Goal: Check status: Check status

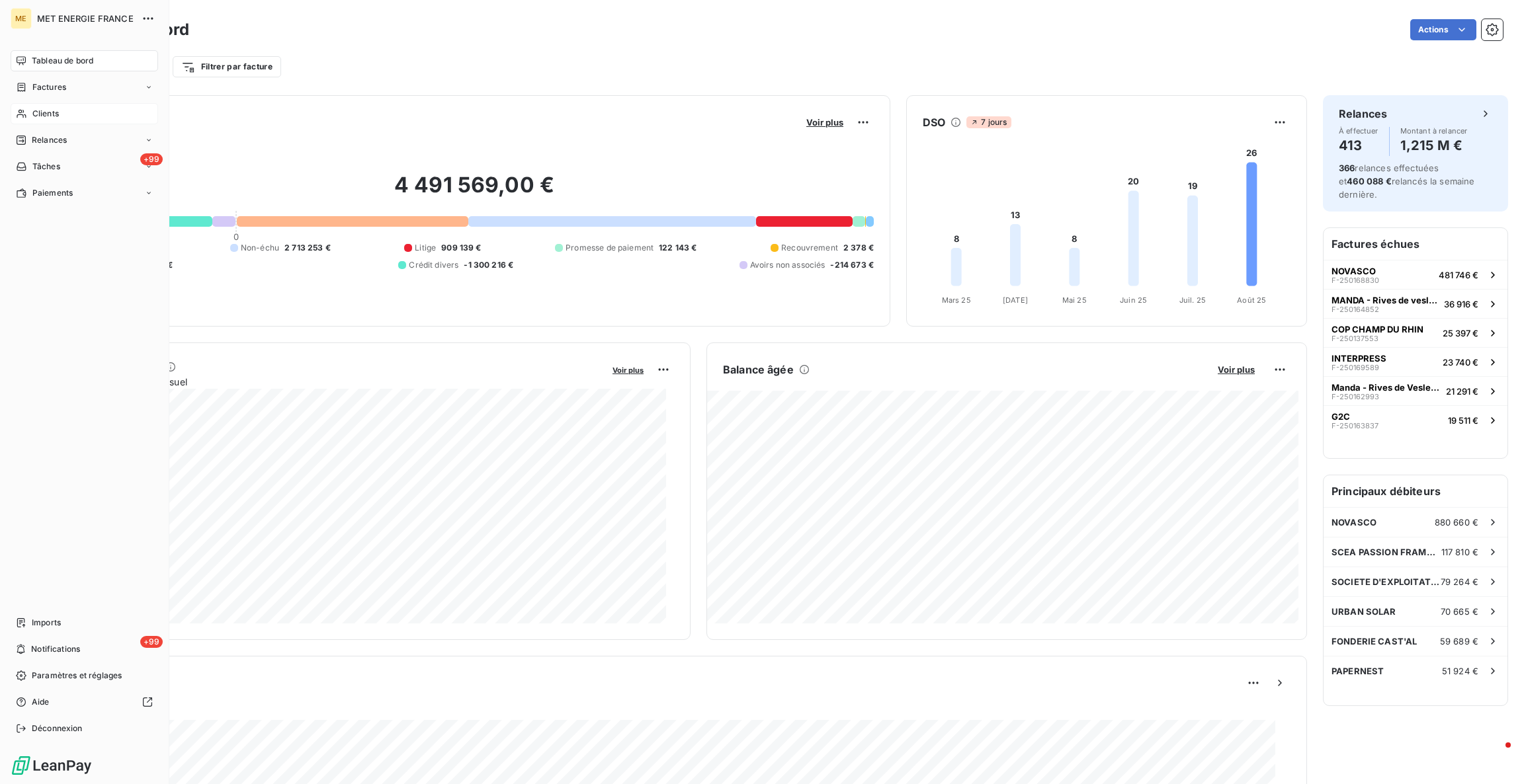
click at [22, 106] on div "Clients" at bounding box center [84, 113] width 148 height 21
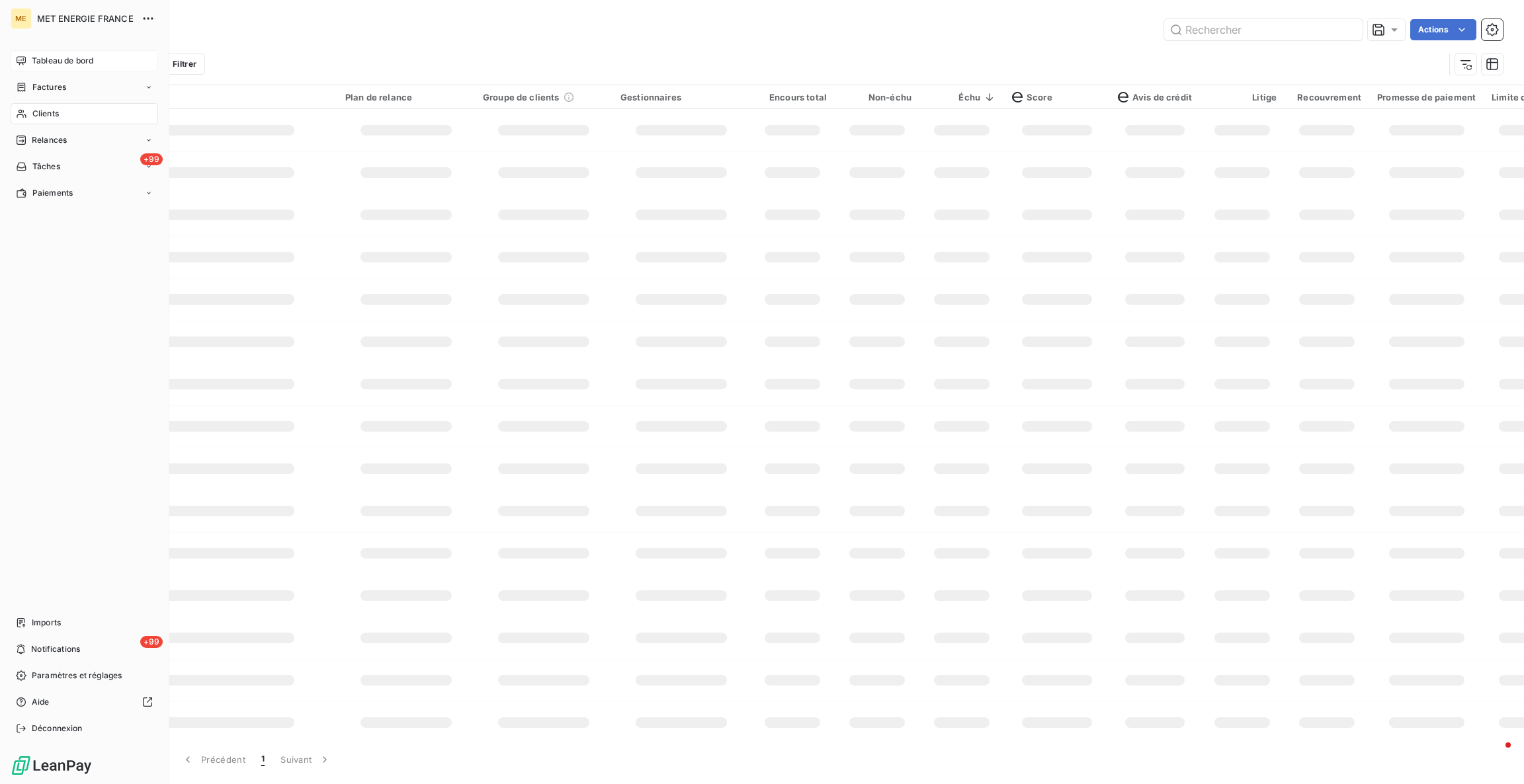
click at [29, 67] on div "Tableau de bord" at bounding box center [84, 61] width 148 height 21
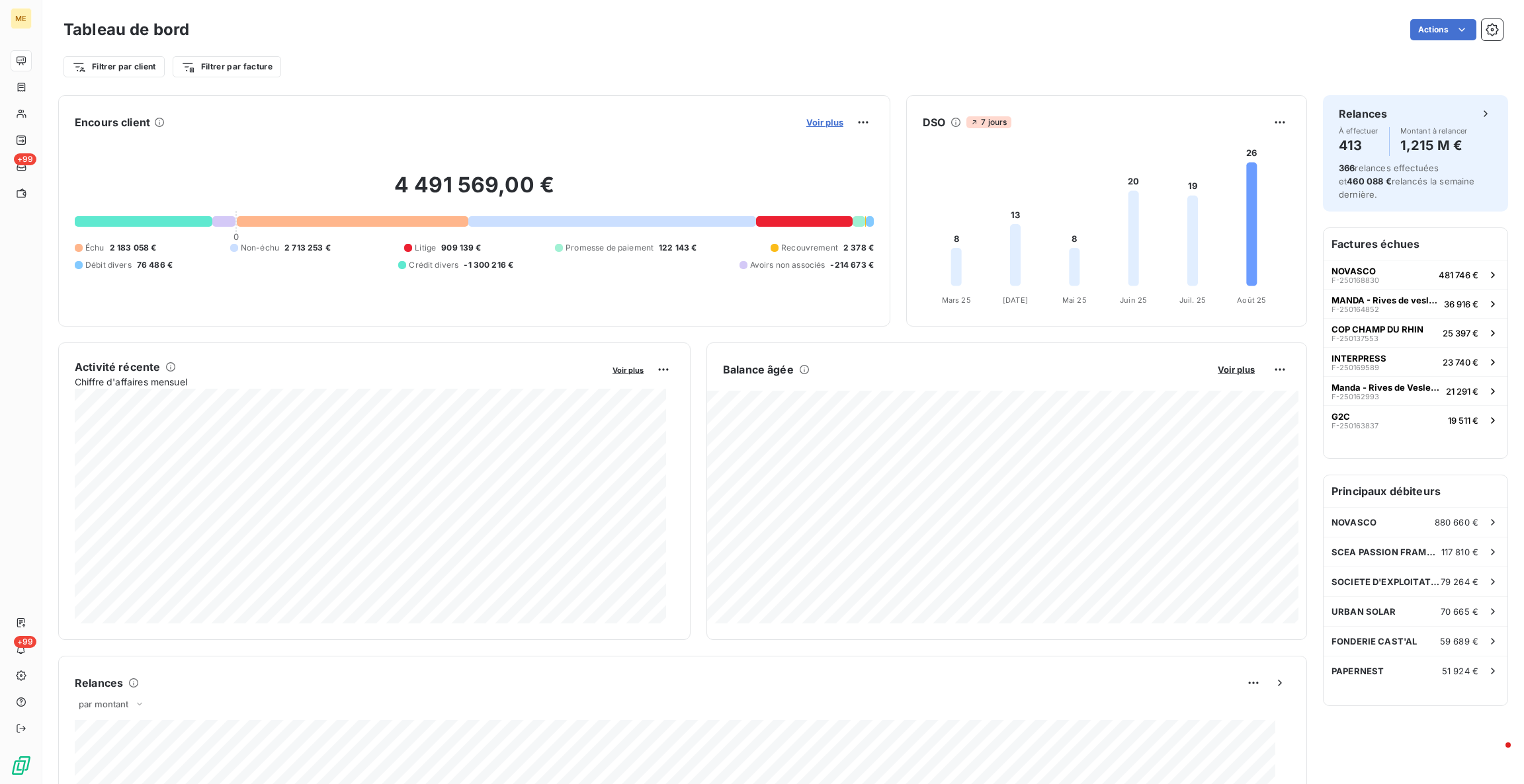
click at [816, 121] on span "Voir plus" at bounding box center [824, 123] width 37 height 11
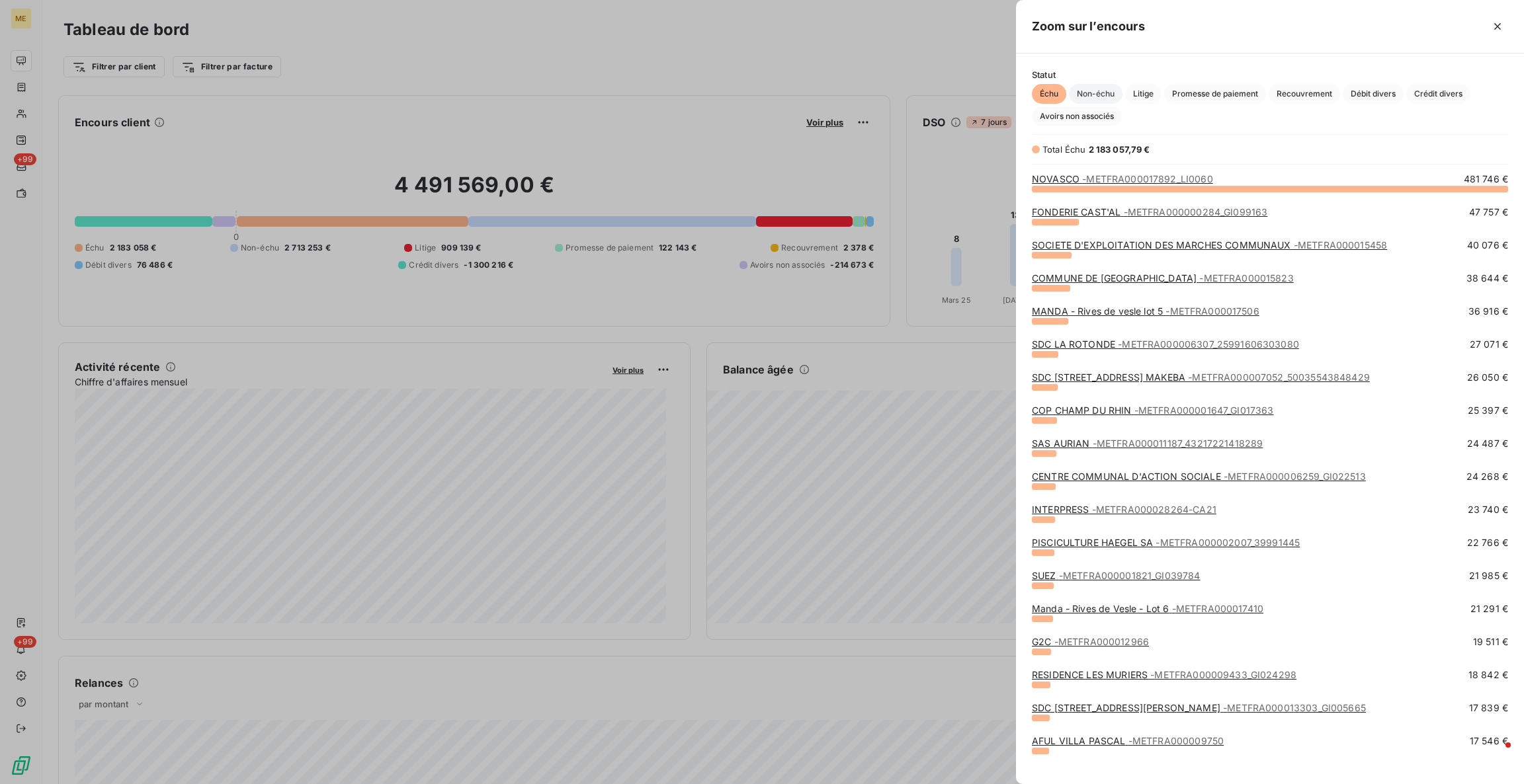
scroll to position [581, 493]
click at [1103, 93] on span "Non-échu" at bounding box center [1095, 94] width 53 height 20
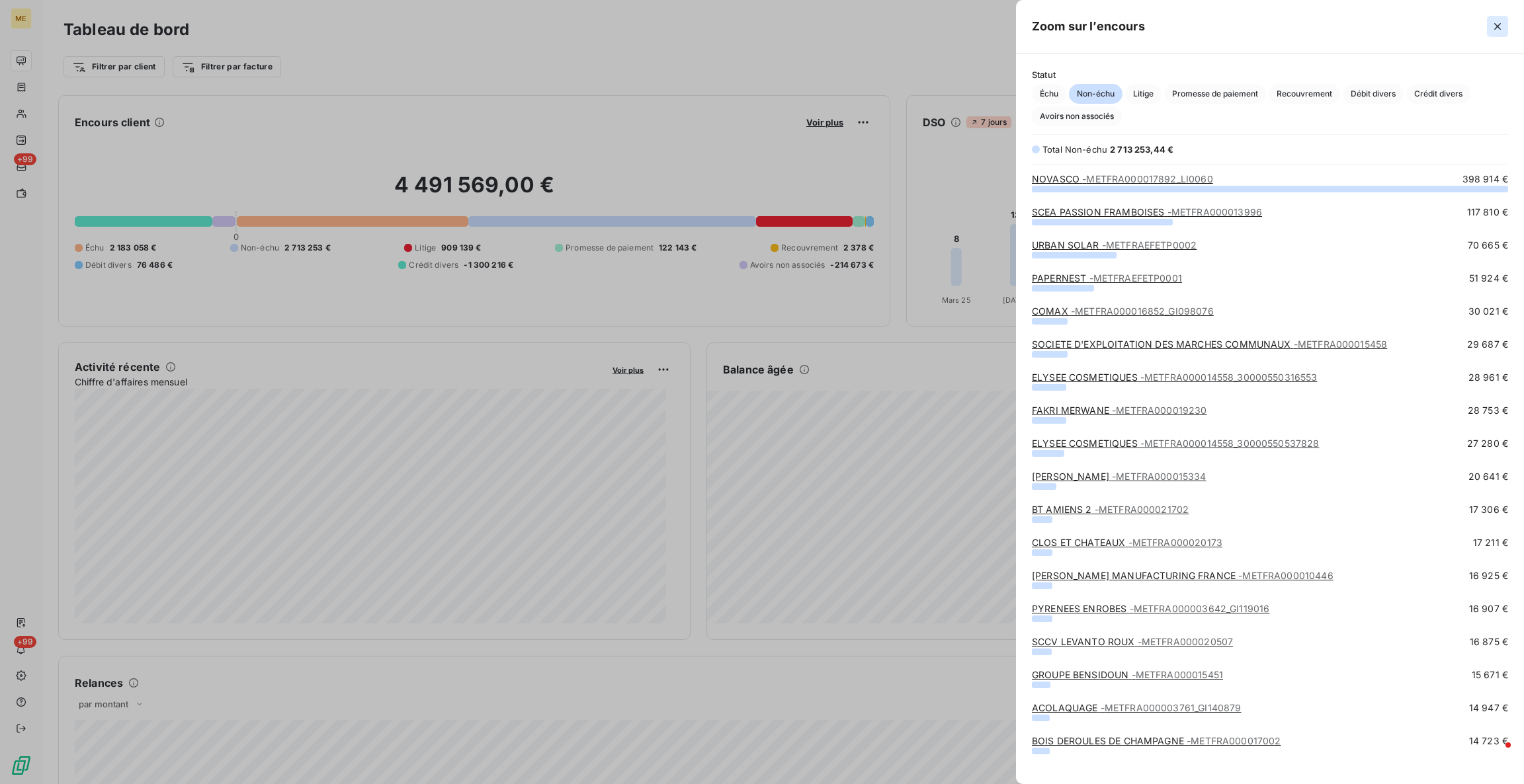
click at [1496, 30] on icon "button" at bounding box center [1497, 27] width 13 height 13
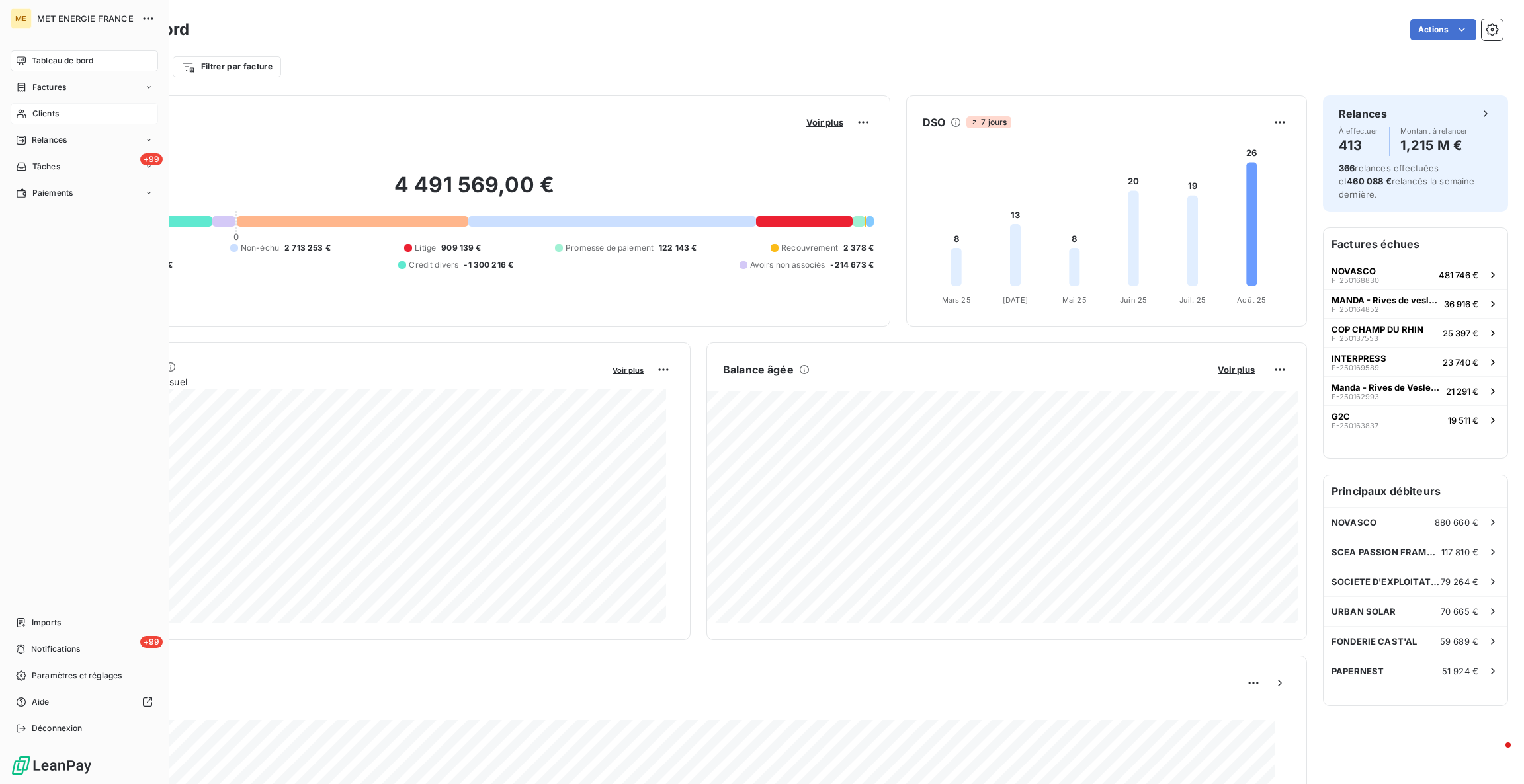
click at [33, 117] on span "Clients" at bounding box center [45, 113] width 27 height 12
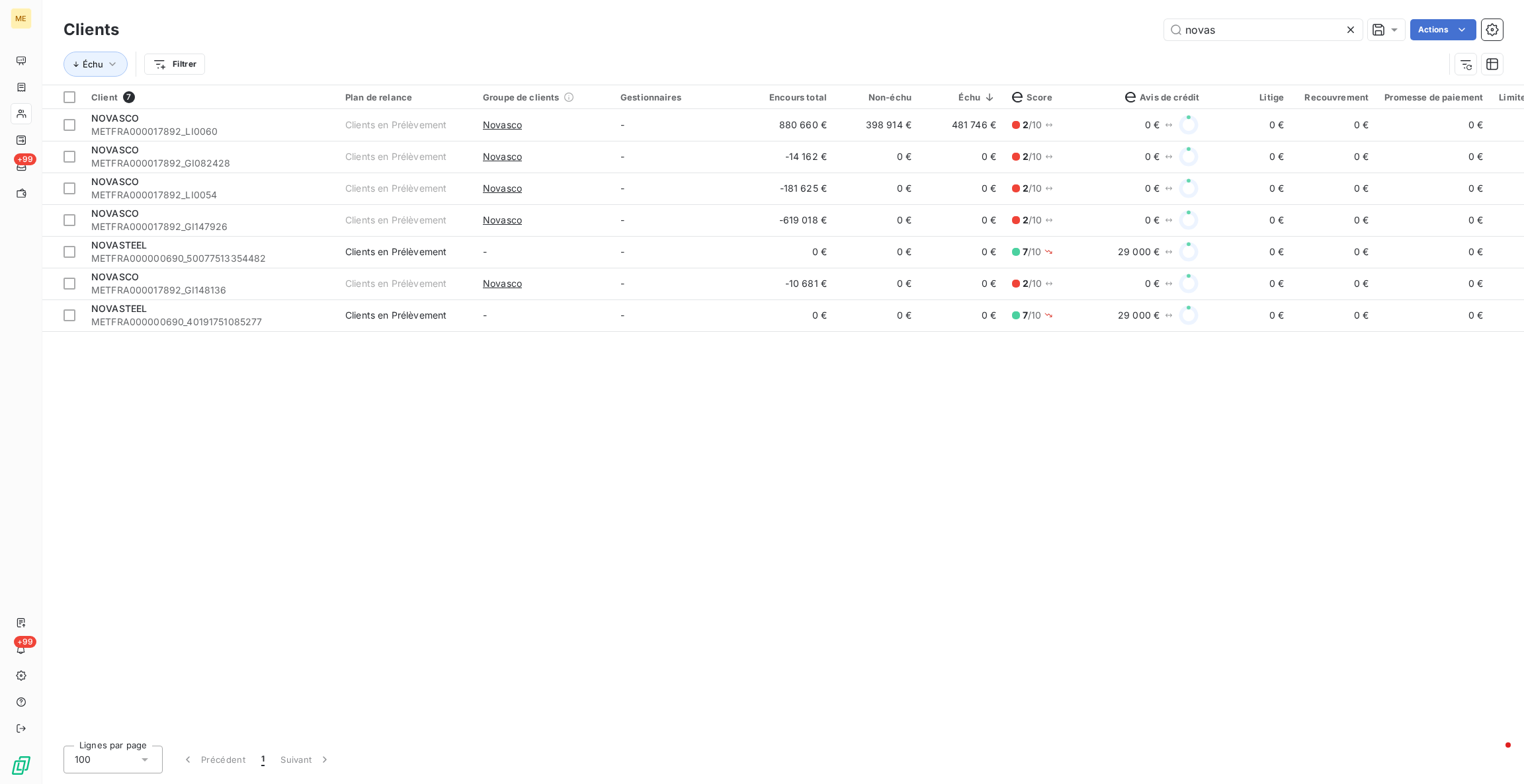
click at [853, 502] on div "Client 7 Plan de relance Groupe de clients Gestionnaires Encours total Non-échu…" at bounding box center [783, 410] width 1482 height 650
click at [760, 403] on div "Client 7 Plan de relance Groupe de clients Gestionnaires Encours total Non-échu…" at bounding box center [783, 410] width 1482 height 650
click at [1259, 29] on input "novas" at bounding box center [1263, 29] width 198 height 21
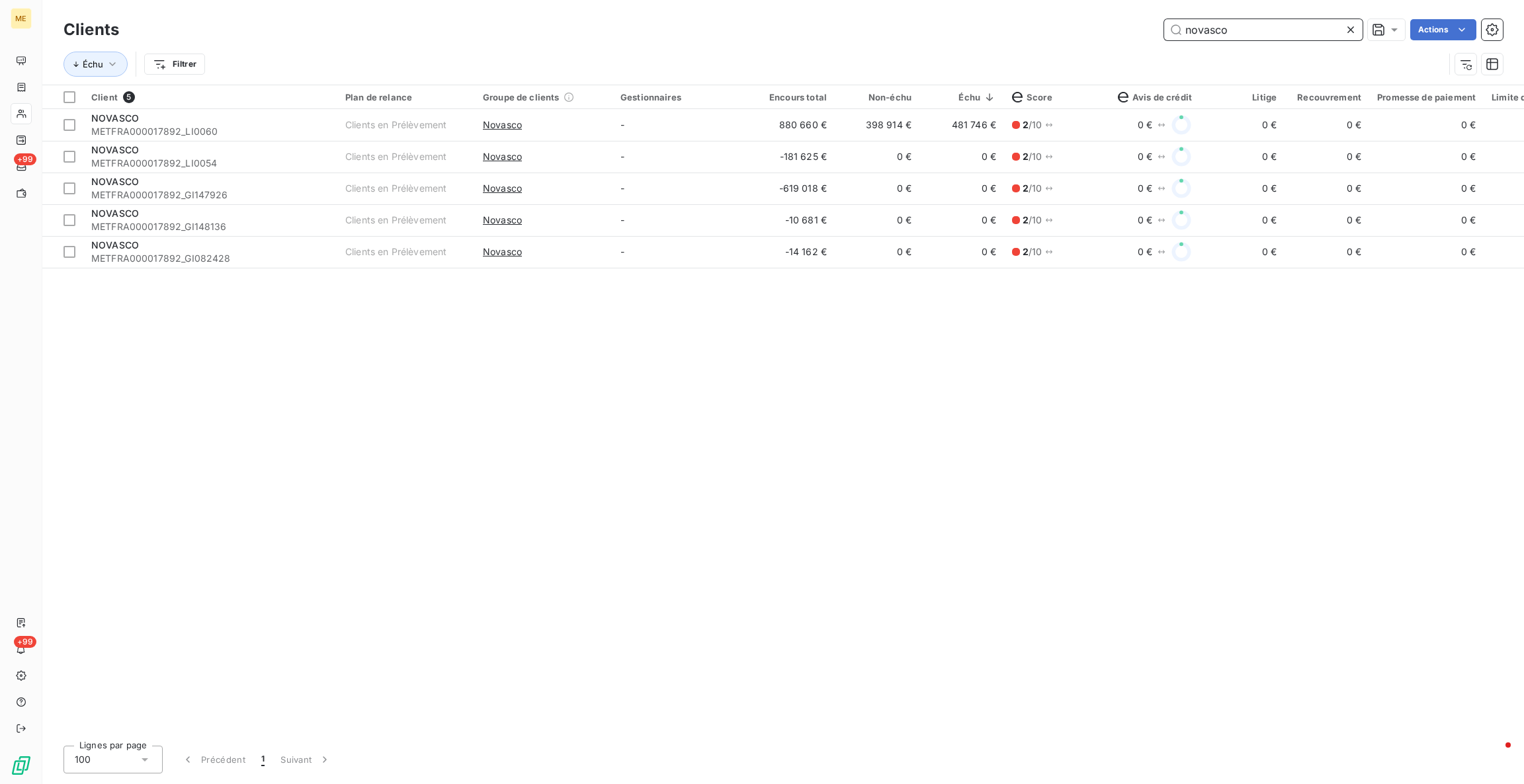
type input "novasco"
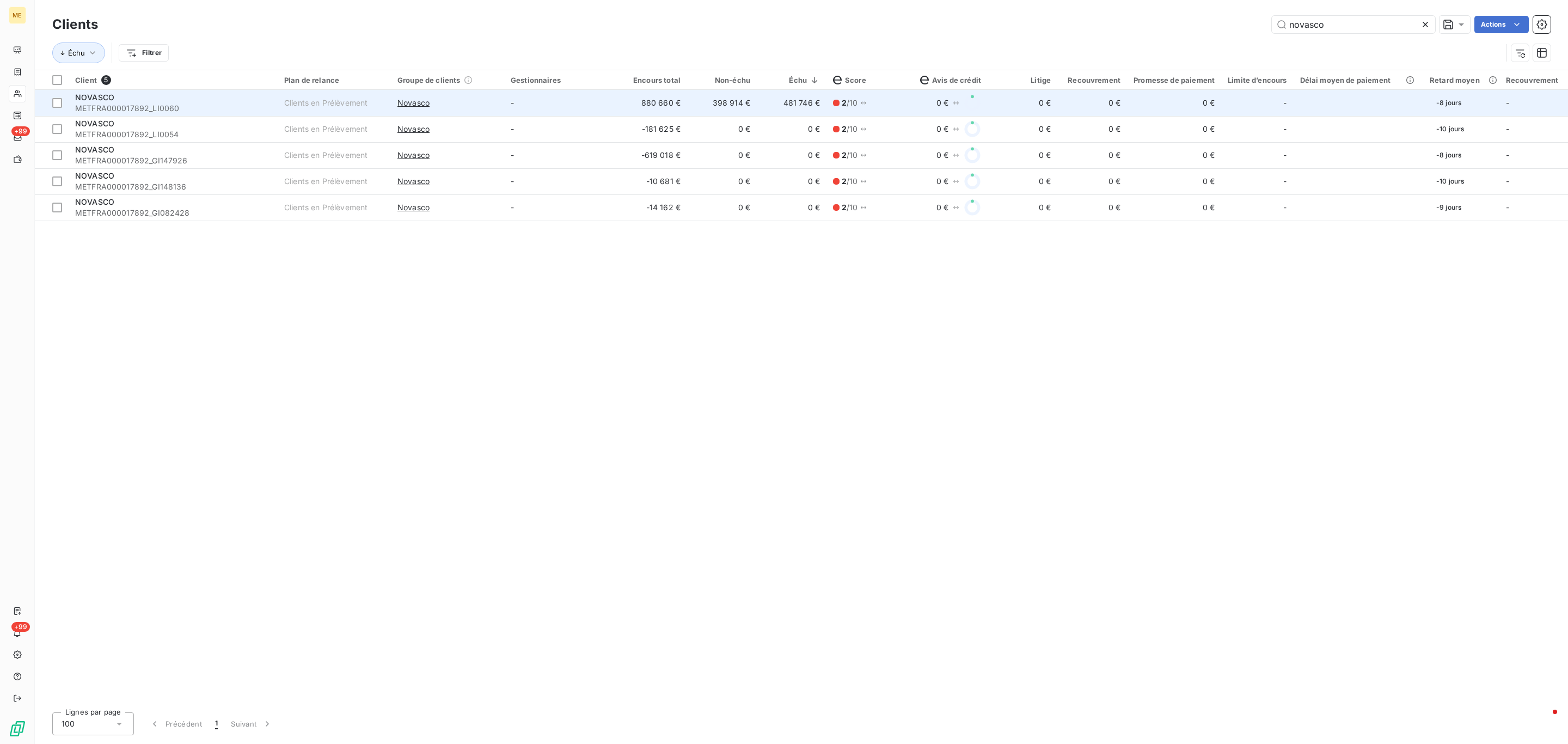
click at [602, 104] on td "-" at bounding box center [561, 103] width 113 height 26
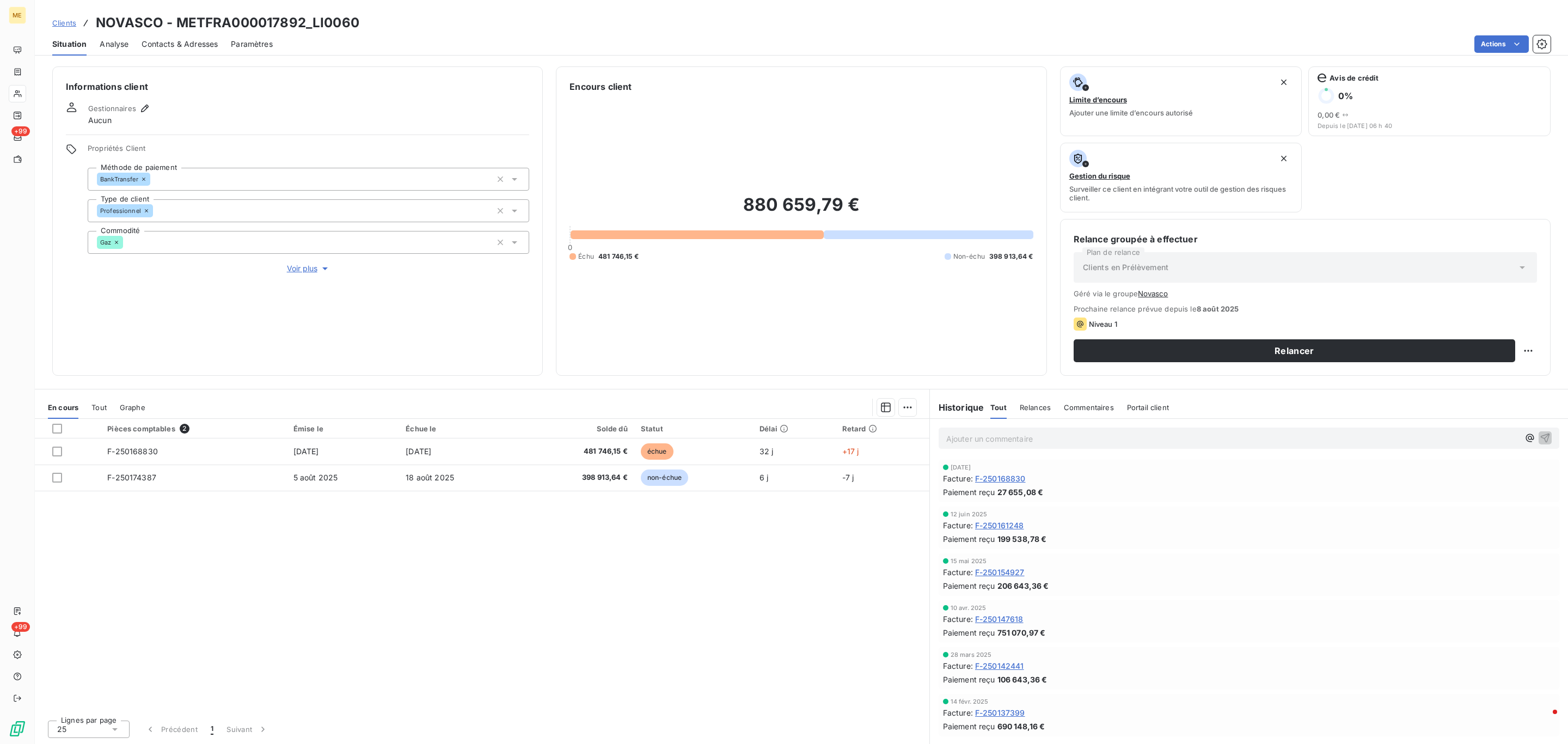
click at [475, 498] on div "Pièces comptables 2 Émise le Échue le Solde dû Statut Délai Retard F-250168830 …" at bounding box center [482, 565] width 895 height 293
click at [484, 480] on td "18 août 2025" at bounding box center [459, 478] width 120 height 26
click at [102, 406] on span "Tout" at bounding box center [99, 408] width 15 height 9
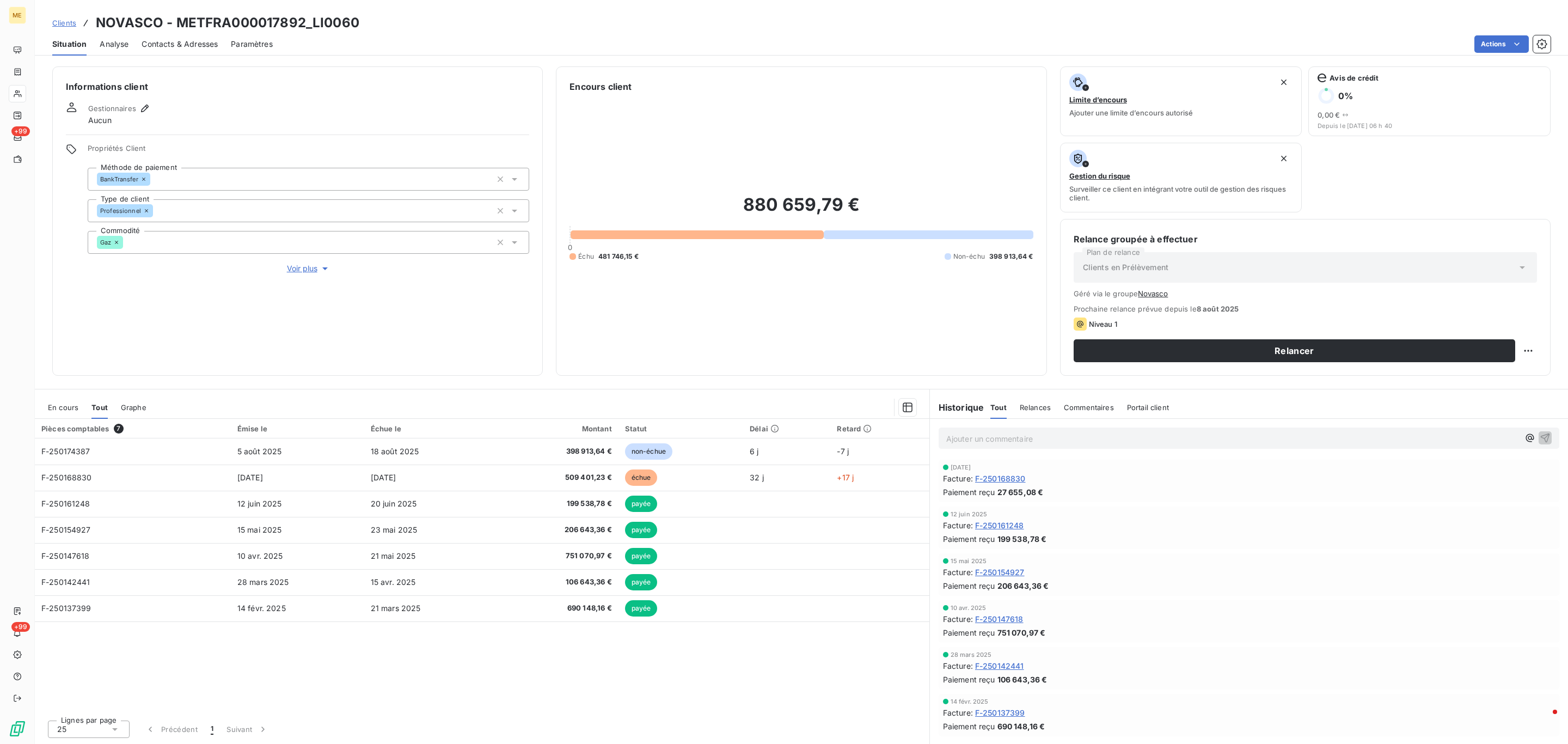
click at [66, 406] on span "En cours" at bounding box center [63, 408] width 30 height 9
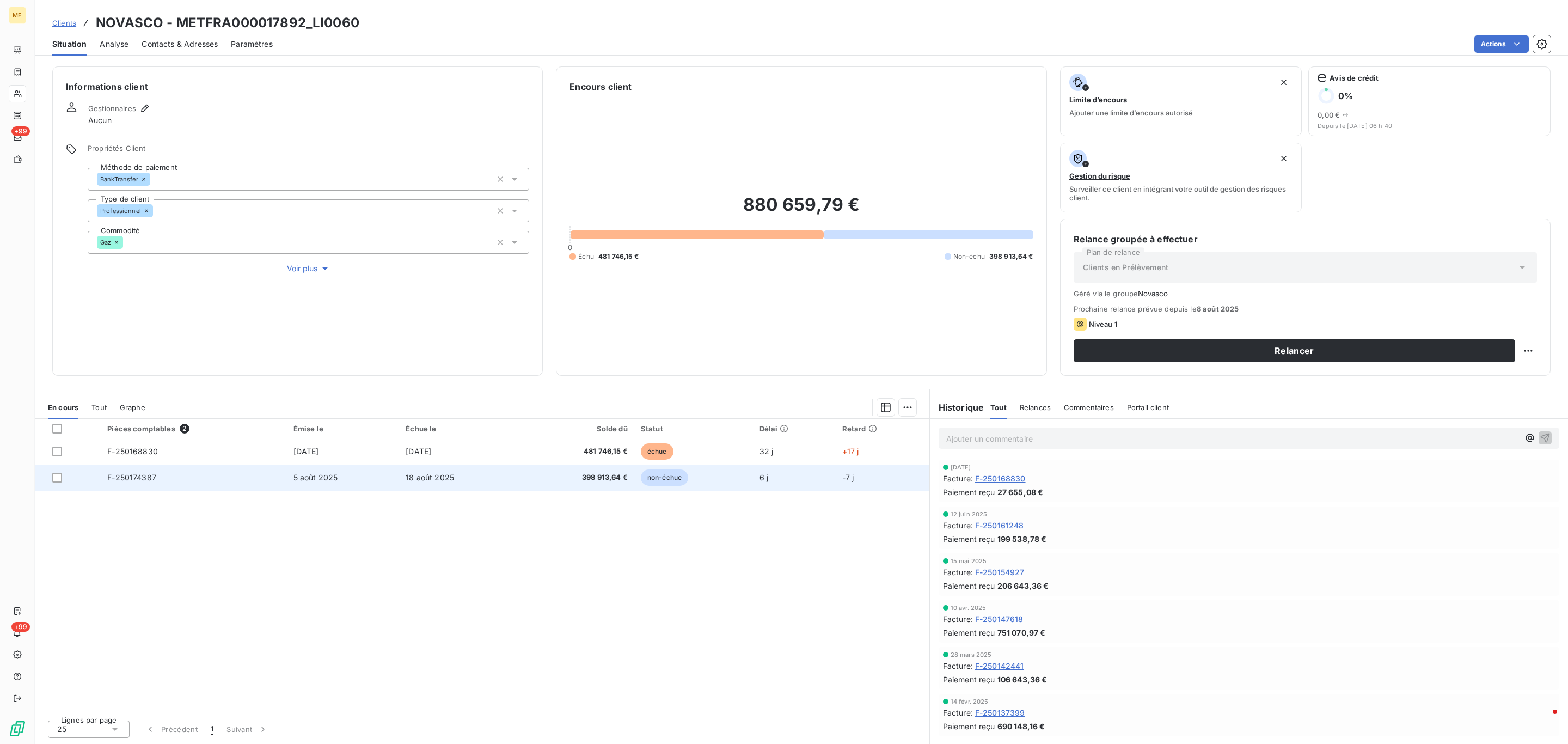
click at [510, 470] on td "18 août 2025" at bounding box center [459, 478] width 120 height 26
